Goal: Communication & Community: Answer question/provide support

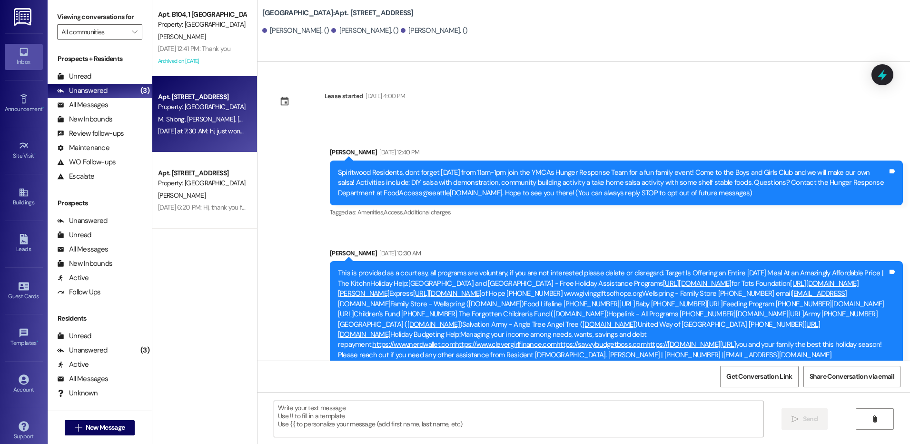
scroll to position [6671, 0]
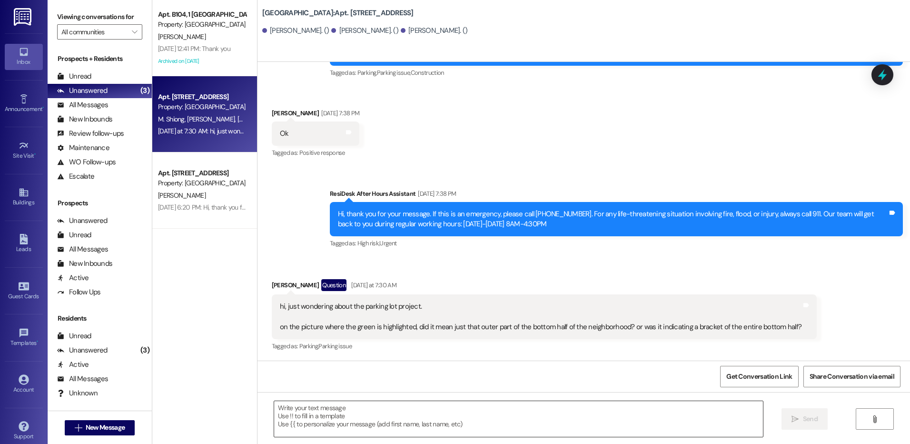
click at [381, 419] on textarea at bounding box center [518, 419] width 489 height 36
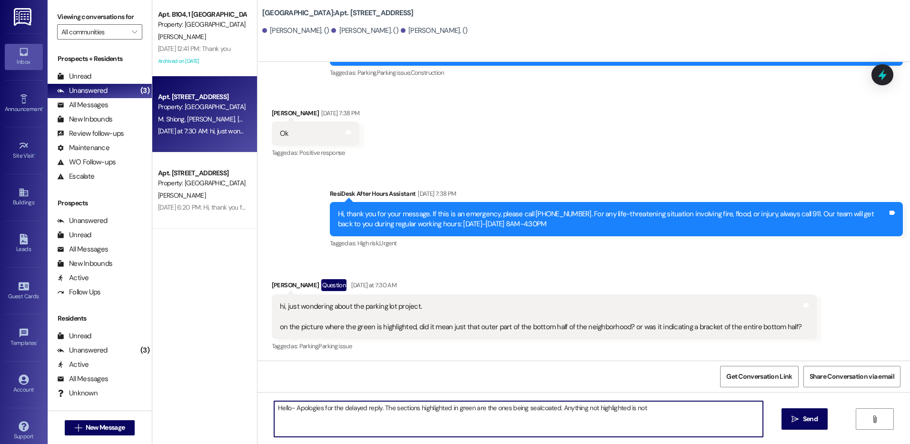
type textarea "Hello- Apologies for the delayed reply. The sections highlighted in green are t…"
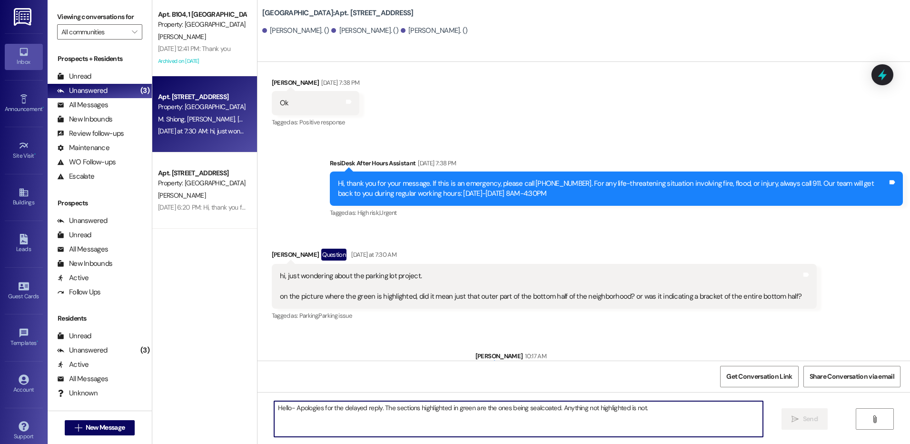
scroll to position [6737, 0]
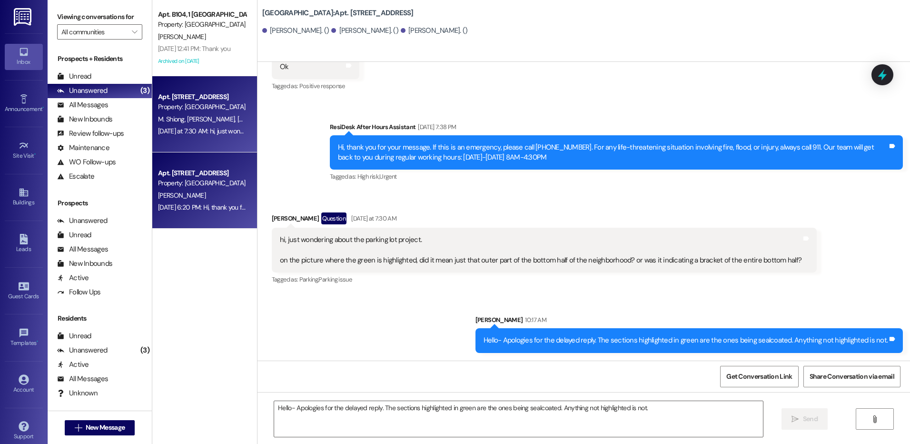
click at [197, 216] on div "Apt. [STREET_ADDRESS] Property: [GEOGRAPHIC_DATA] [PERSON_NAME] [DATE] 6:20 PM:…" at bounding box center [204, 190] width 105 height 76
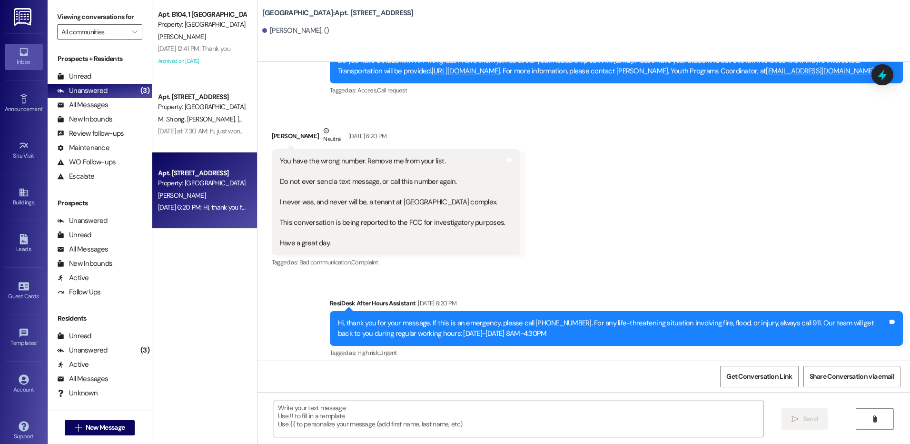
scroll to position [7073, 0]
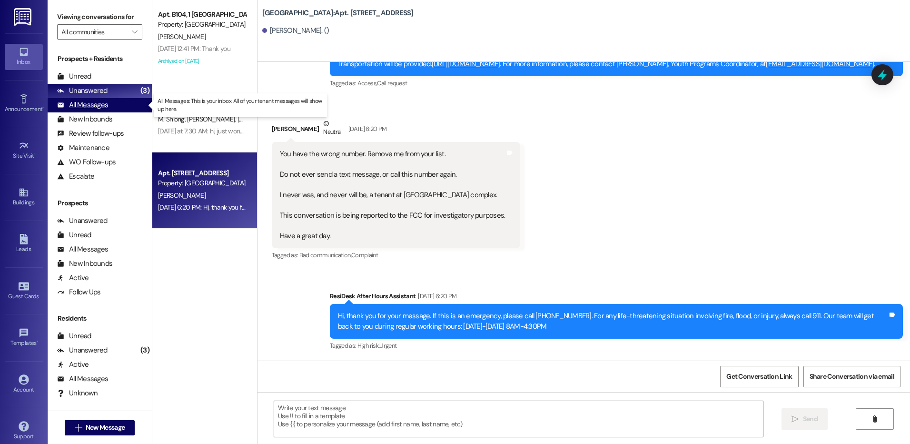
click at [104, 103] on div "All Messages" at bounding box center [82, 105] width 51 height 10
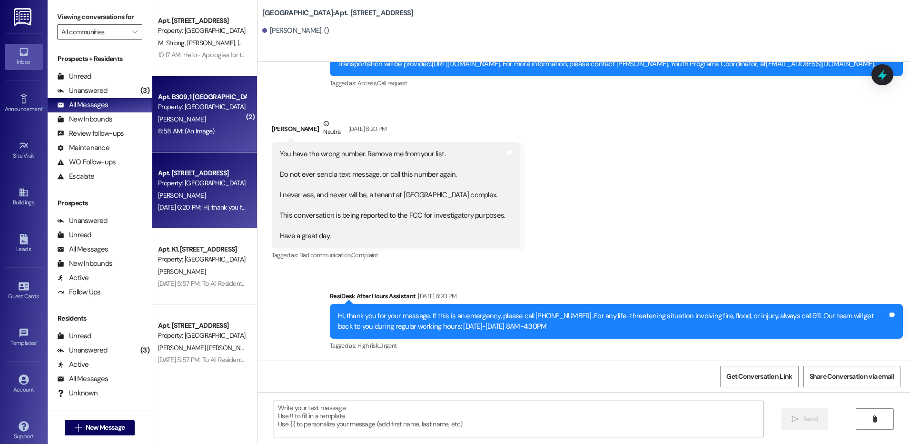
click at [205, 111] on div "Property: [GEOGRAPHIC_DATA]" at bounding box center [202, 107] width 88 height 10
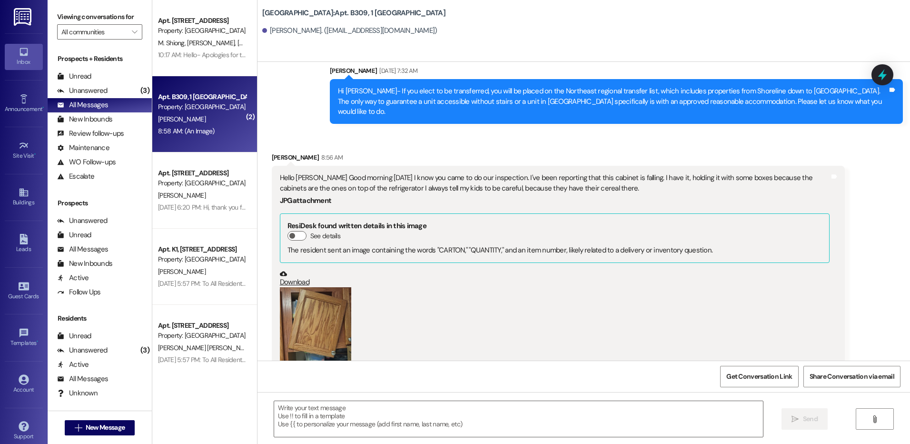
scroll to position [15009, 0]
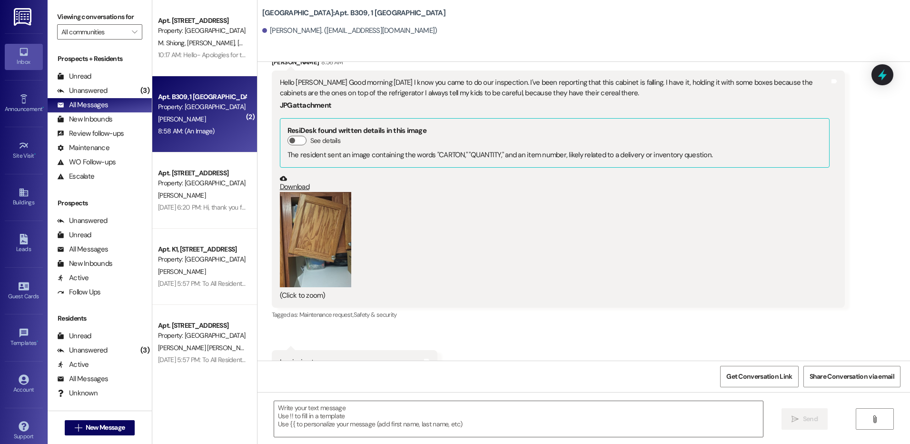
click at [326, 192] on button "Zoom image" at bounding box center [315, 239] width 71 height 95
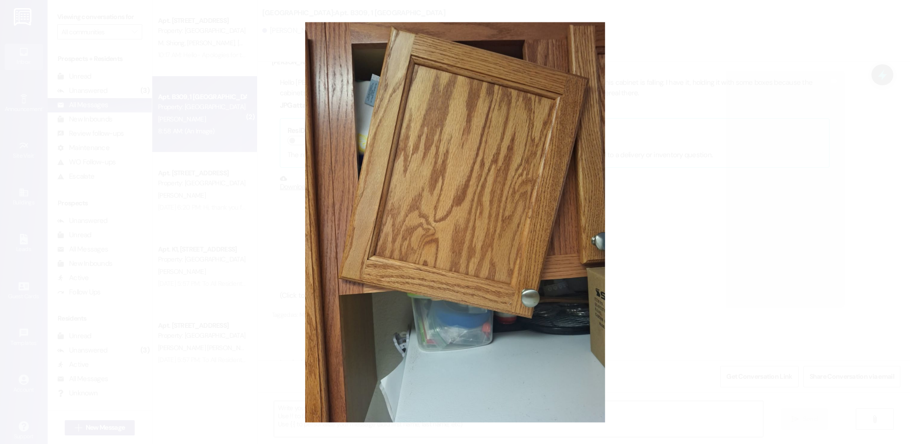
click at [283, 164] on button "Unzoom image" at bounding box center [455, 222] width 910 height 444
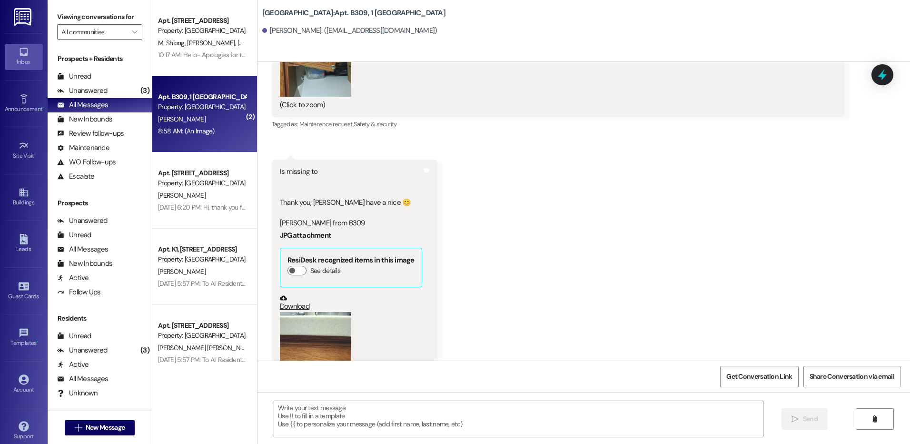
scroll to position [15247, 0]
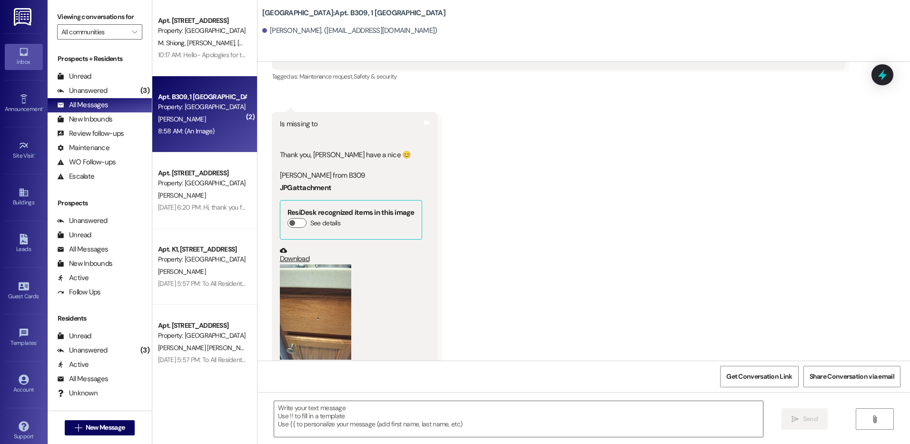
click at [333, 264] on button "Zoom image" at bounding box center [315, 311] width 71 height 95
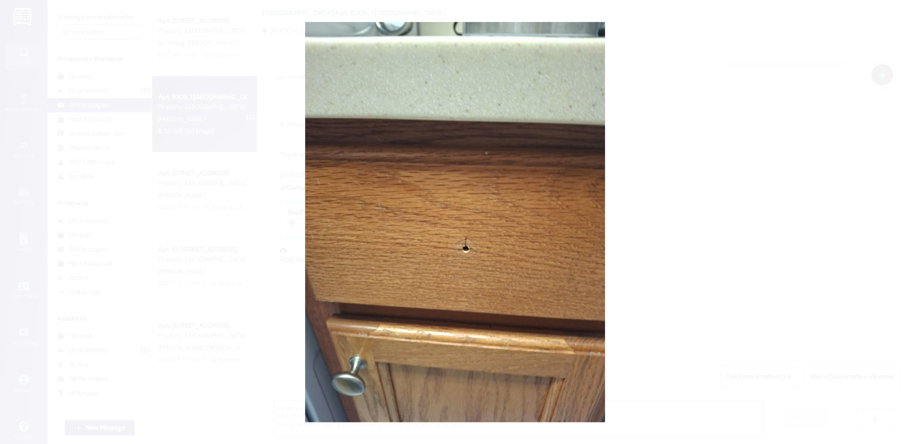
click at [288, 167] on button "Unzoom image" at bounding box center [455, 222] width 910 height 444
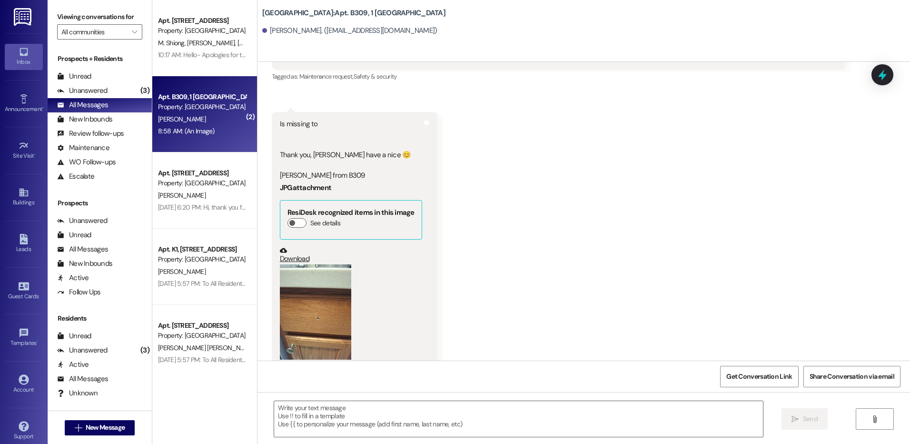
click at [336, 392] on div " Send " at bounding box center [584, 427] width 653 height 71
click at [346, 411] on textarea at bounding box center [518, 419] width 489 height 36
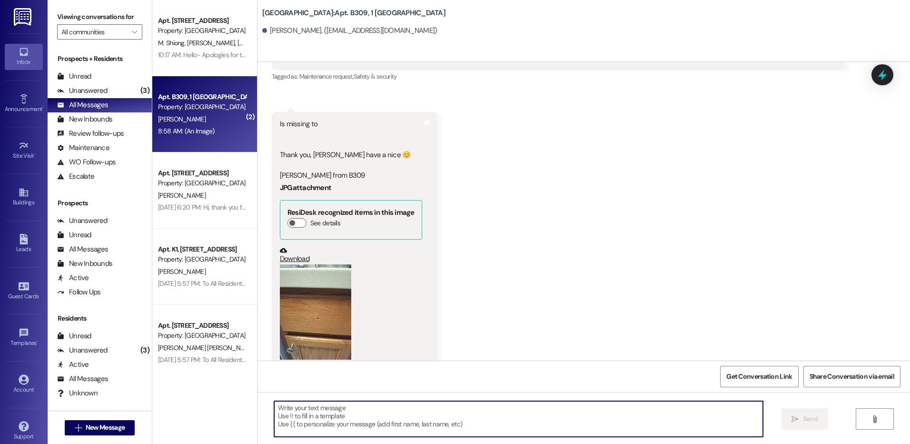
click at [356, 426] on textarea at bounding box center [518, 419] width 489 height 36
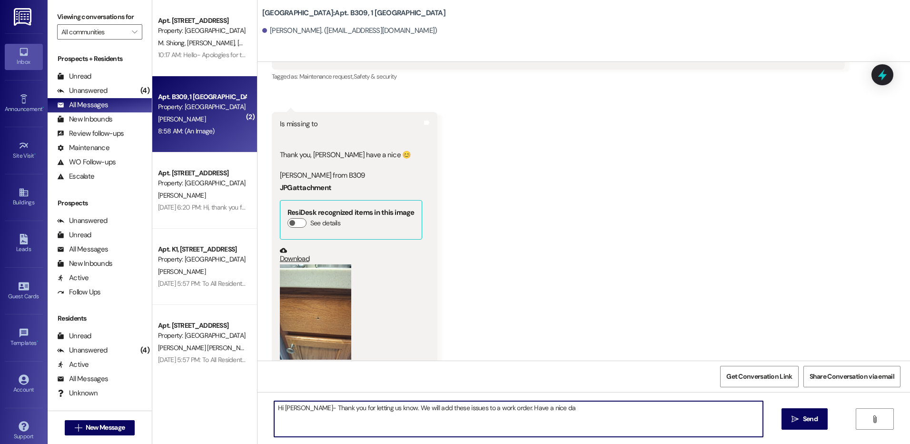
type textarea "Hi [PERSON_NAME]- Thank you for letting us know. We will add these issues to a …"
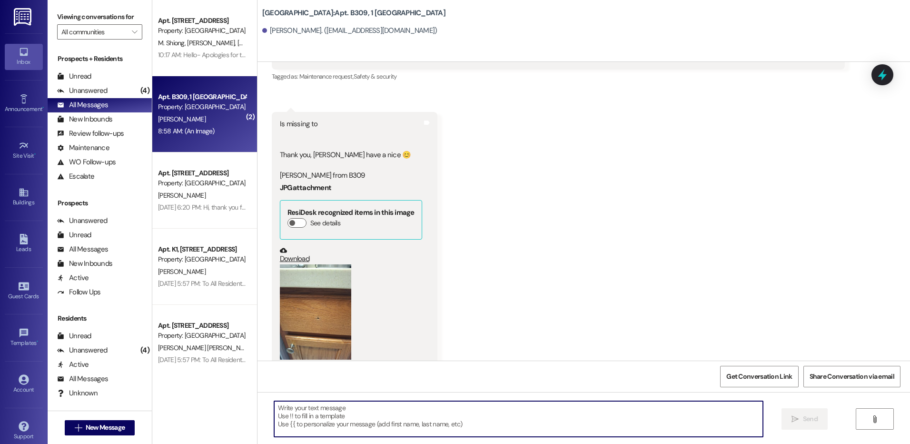
scroll to position [15246, 0]
click at [686, 281] on div "Received via SMS [PERSON_NAME] 8:56 AM Hello [PERSON_NAME] Good morning [DATE] …" at bounding box center [584, 99] width 653 height 603
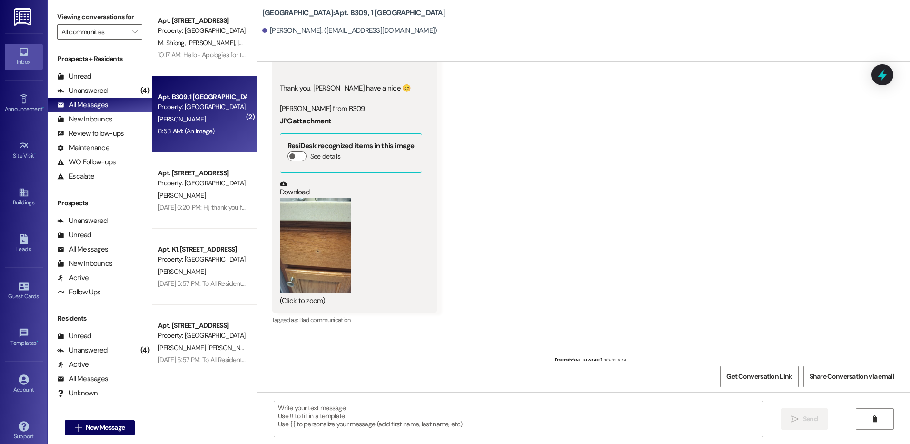
scroll to position [15028, 0]
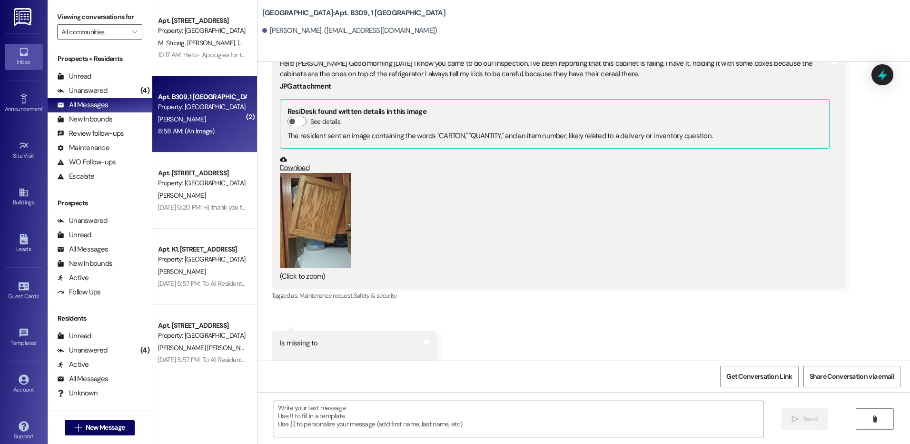
click at [337, 176] on button "Zoom image" at bounding box center [315, 220] width 71 height 95
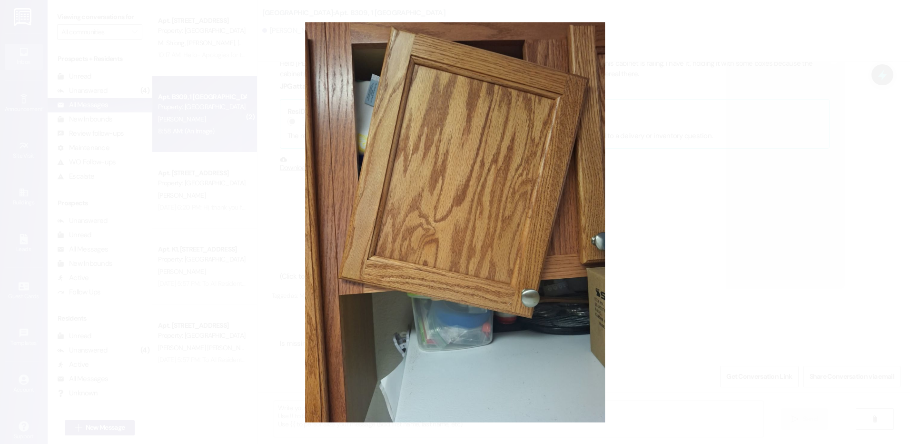
click at [243, 192] on button "Unzoom image" at bounding box center [455, 222] width 910 height 444
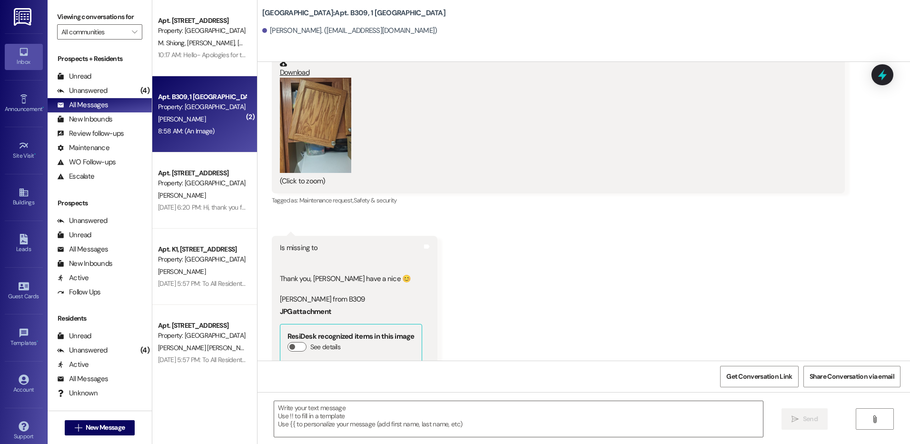
scroll to position [15313, 0]
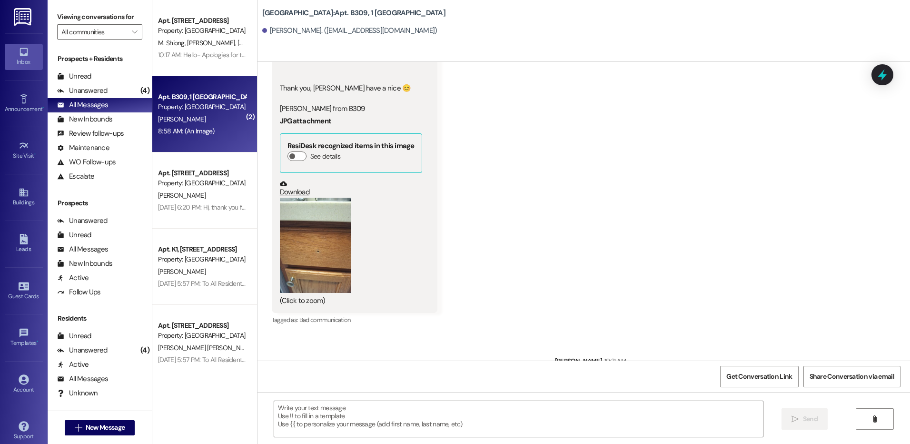
click at [337, 206] on button "Zoom image" at bounding box center [315, 245] width 71 height 95
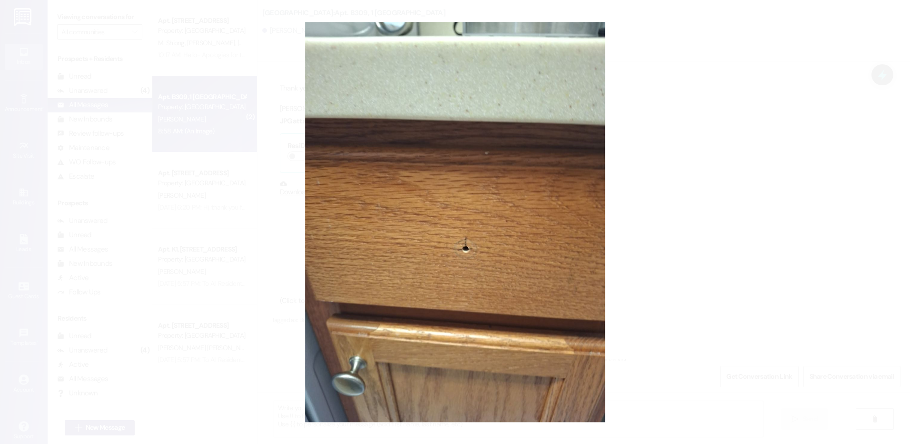
click at [760, 40] on button "Unzoom image" at bounding box center [455, 222] width 910 height 444
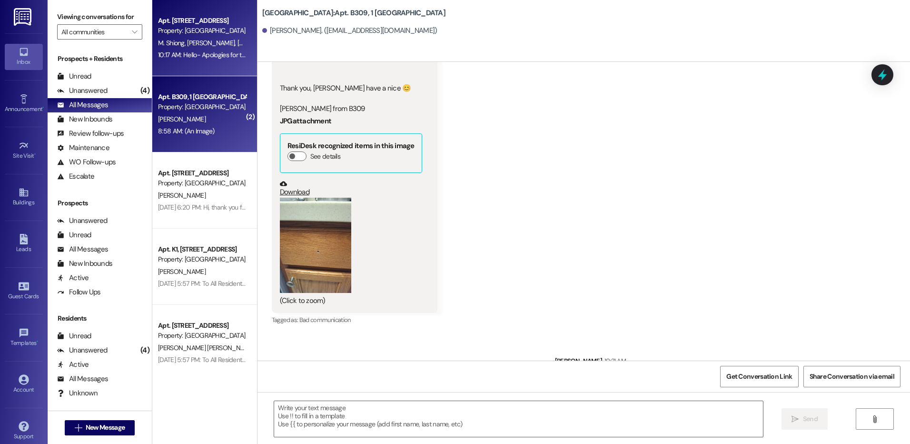
click at [210, 37] on div "M. [PERSON_NAME] [PERSON_NAME]" at bounding box center [202, 43] width 90 height 12
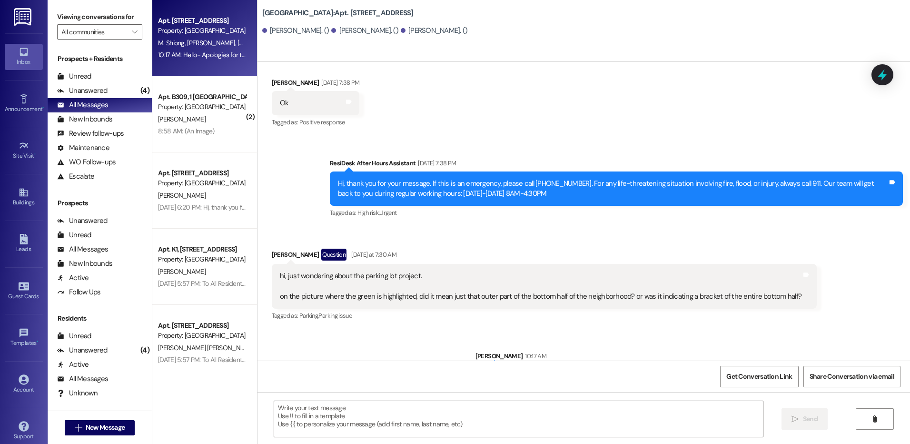
scroll to position [6737, 0]
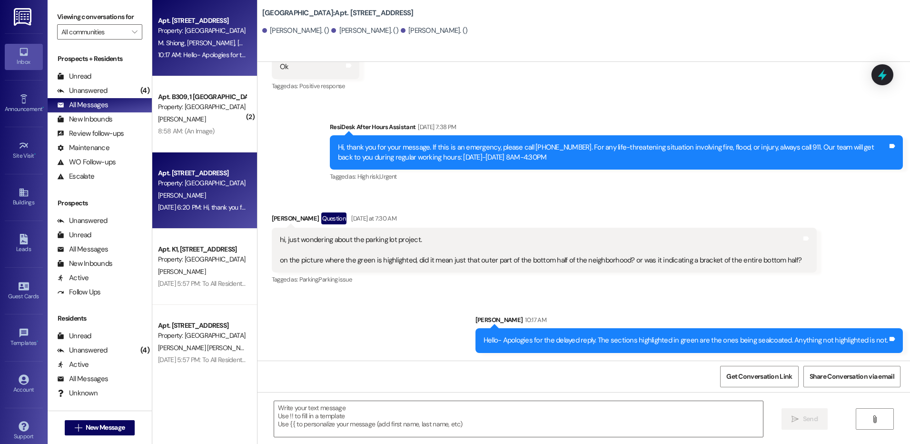
click at [176, 188] on div "Apt. [STREET_ADDRESS] Property: [GEOGRAPHIC_DATA] [PERSON_NAME] [DATE] 6:20 PM:…" at bounding box center [204, 190] width 105 height 76
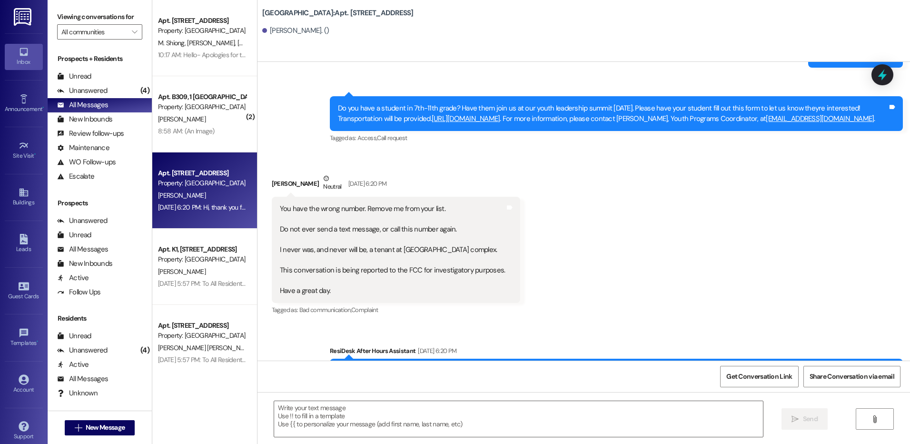
scroll to position [7073, 0]
